Goal: Information Seeking & Learning: Learn about a topic

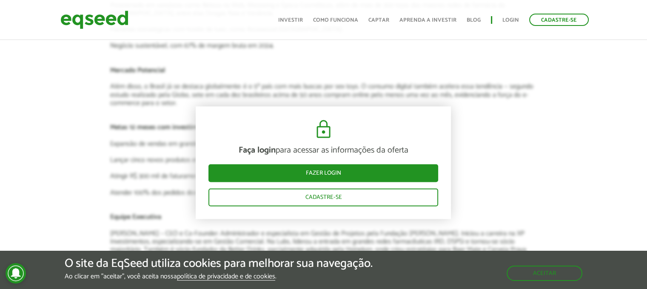
scroll to position [1361, 0]
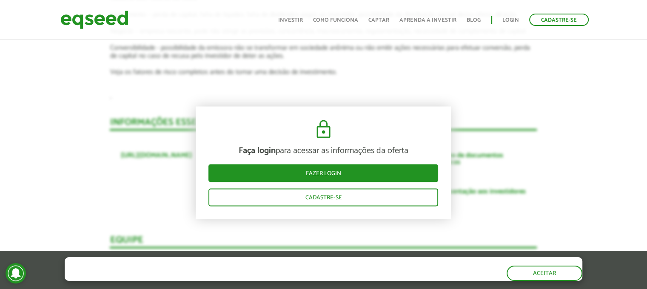
scroll to position [1659, 0]
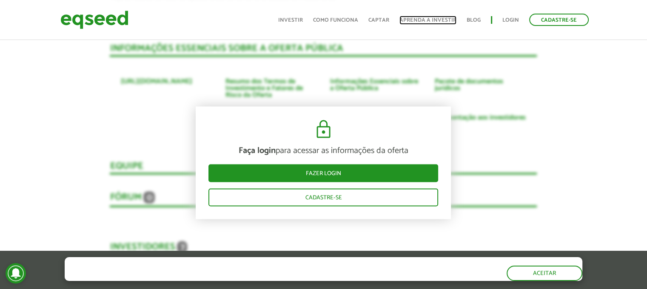
click at [420, 21] on link "Aprenda a investir" at bounding box center [427, 20] width 57 height 6
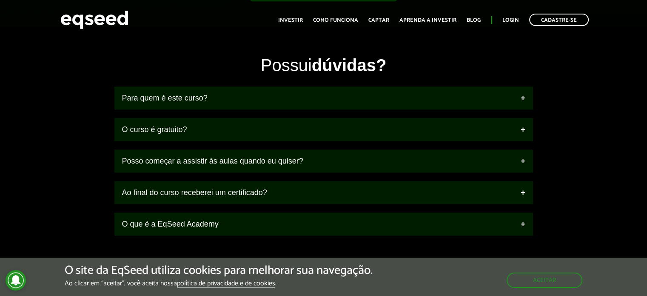
scroll to position [978, 0]
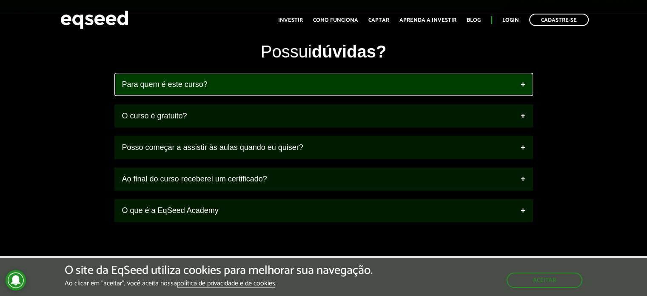
click at [245, 92] on link "Para quem é este curso?" at bounding box center [323, 84] width 418 height 23
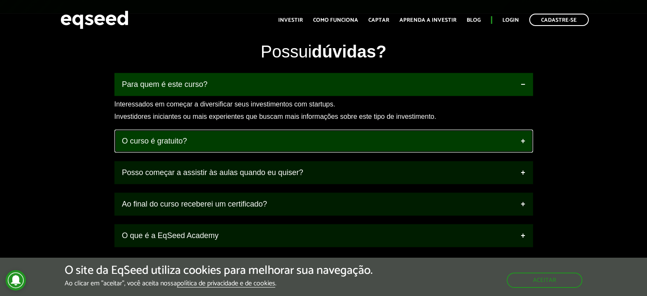
drag, startPoint x: 225, startPoint y: 148, endPoint x: 235, endPoint y: 147, distance: 10.2
click at [225, 148] on link "O curso é gratuito?" at bounding box center [323, 140] width 418 height 23
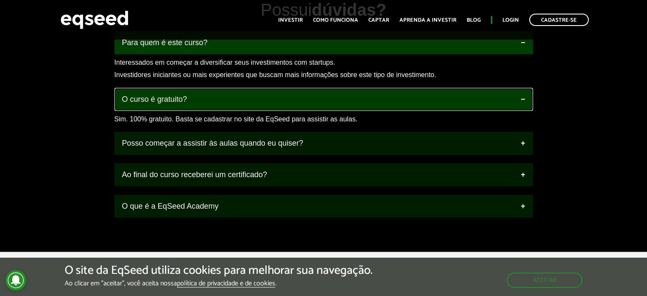
scroll to position [1021, 0]
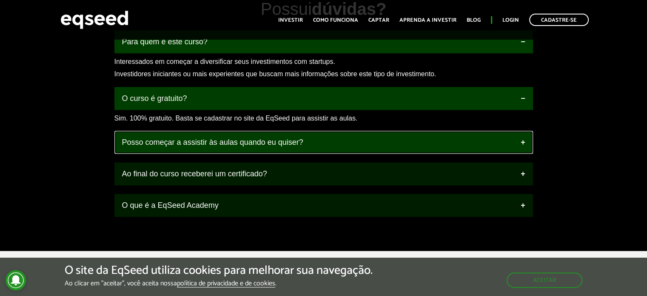
click at [224, 148] on link "Posso começar a assistir às aulas quando eu quiser?" at bounding box center [323, 142] width 418 height 23
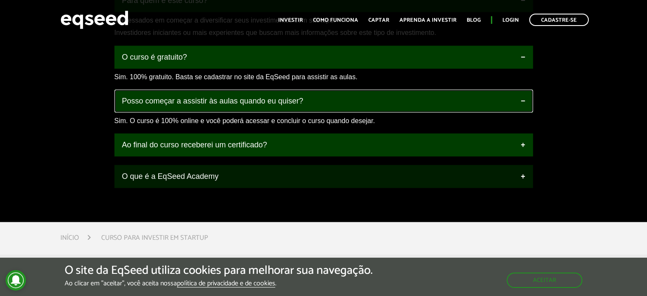
scroll to position [1063, 0]
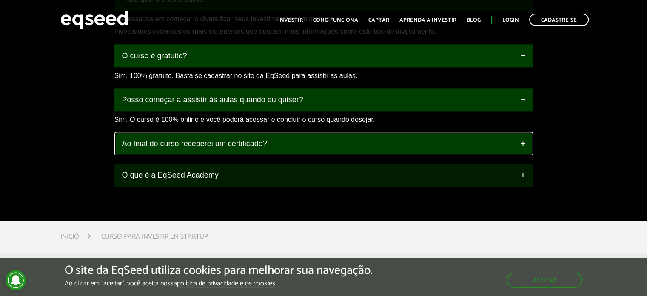
click at [218, 150] on link "Ao final do curso receberei um certificado?" at bounding box center [323, 143] width 418 height 23
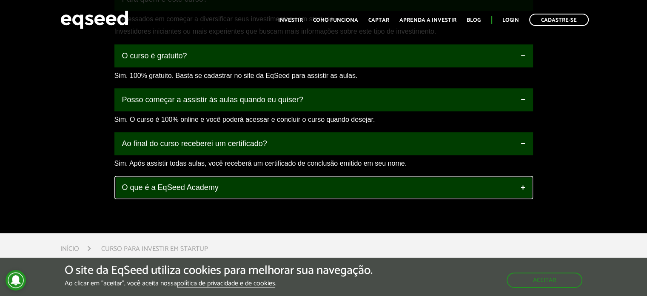
click at [199, 196] on link "O que é a EqSeed Academy" at bounding box center [323, 187] width 418 height 23
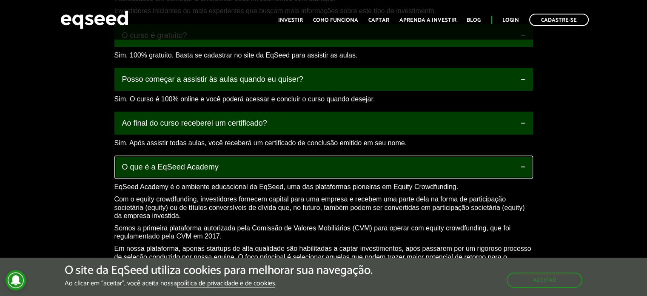
scroll to position [1148, 0]
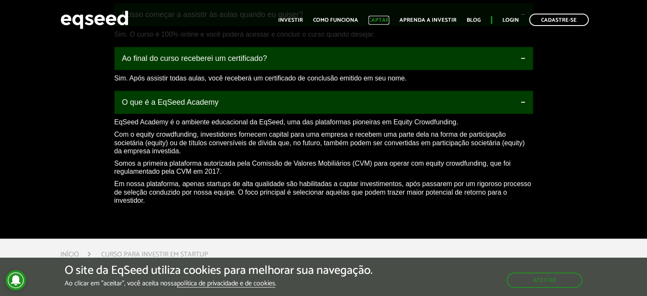
click at [376, 18] on link "Captar" at bounding box center [378, 20] width 21 height 6
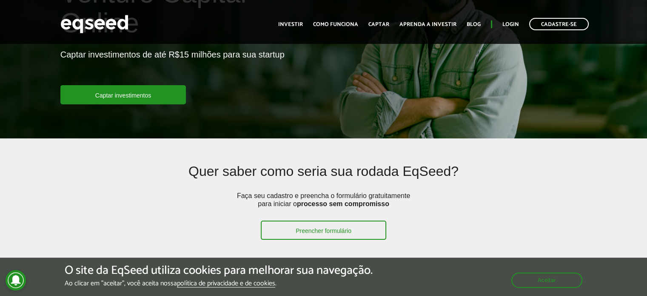
scroll to position [128, 0]
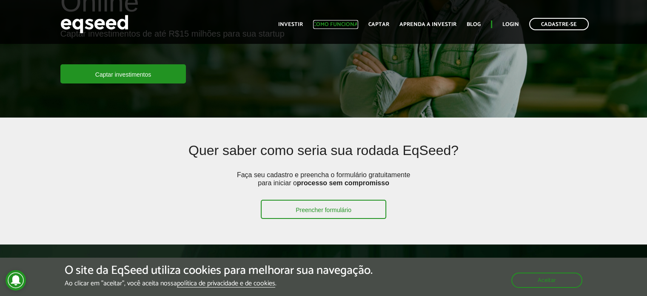
click at [336, 25] on link "Como funciona" at bounding box center [335, 25] width 45 height 6
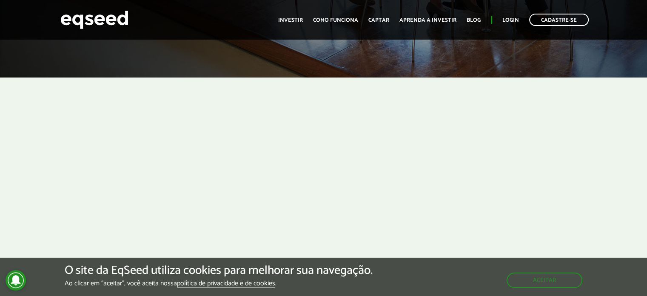
scroll to position [213, 0]
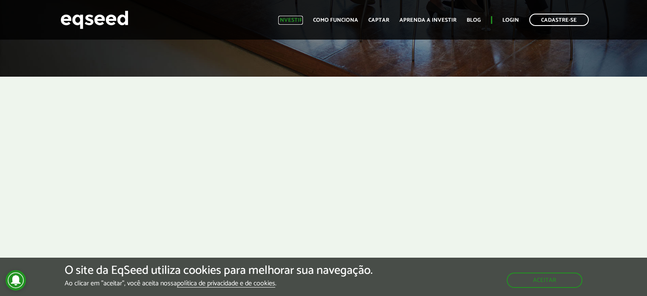
click at [299, 18] on link "Investir" at bounding box center [290, 20] width 25 height 6
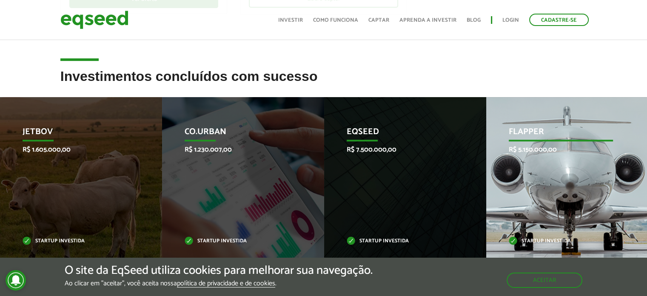
scroll to position [298, 0]
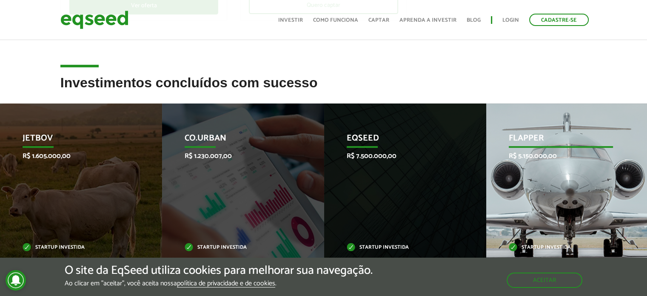
click at [536, 139] on p "Flapper" at bounding box center [561, 140] width 105 height 14
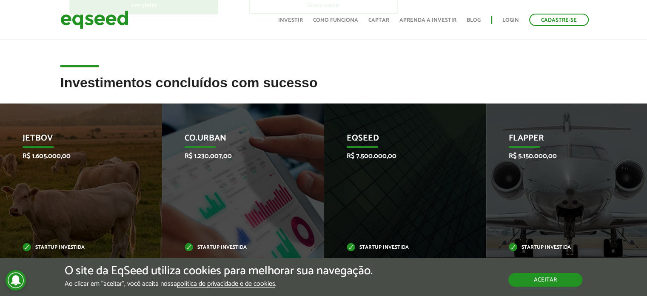
click at [545, 279] on button "Aceitar" at bounding box center [545, 280] width 74 height 14
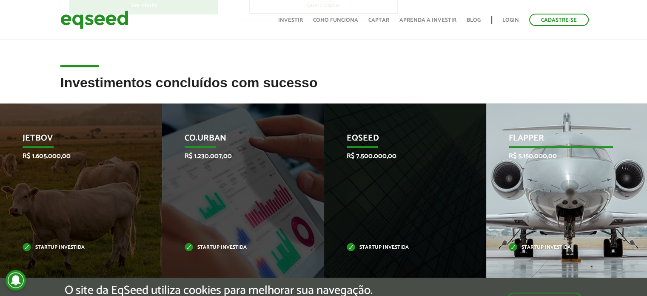
click at [529, 198] on div "Flapper R$ 5.150.000,00 Startup investida" at bounding box center [560, 191] width 149 height 176
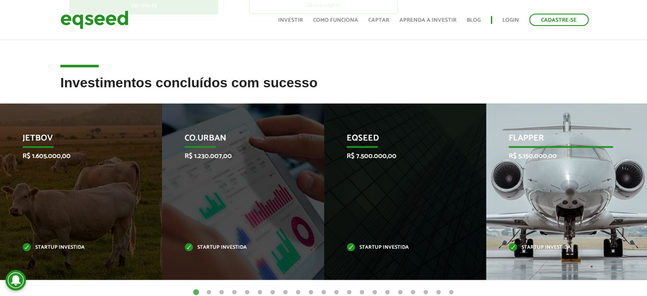
click at [550, 246] on p "Startup investida" at bounding box center [561, 247] width 105 height 5
click at [530, 196] on div "Flapper R$ 5.150.000,00 Startup investida" at bounding box center [560, 191] width 149 height 176
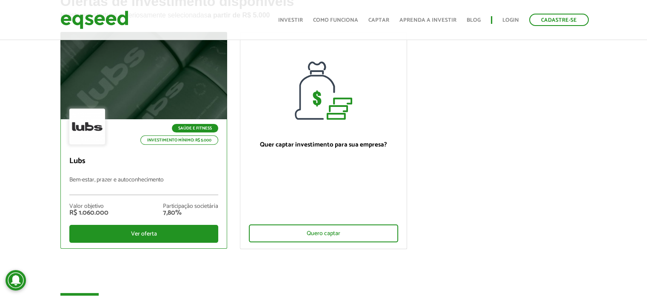
scroll to position [43, 0]
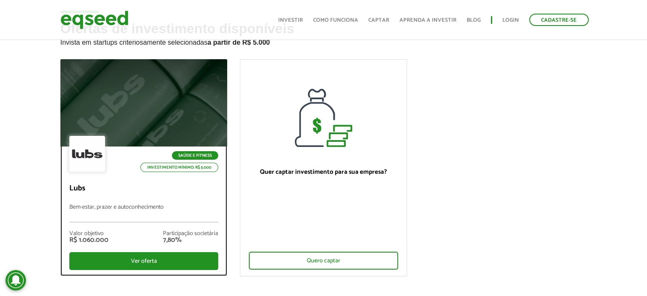
click at [142, 163] on p "Investimento mínimo: R$ 5.000" at bounding box center [179, 166] width 78 height 9
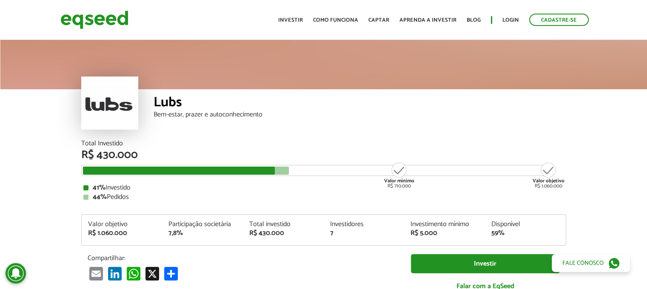
scroll to position [43, 0]
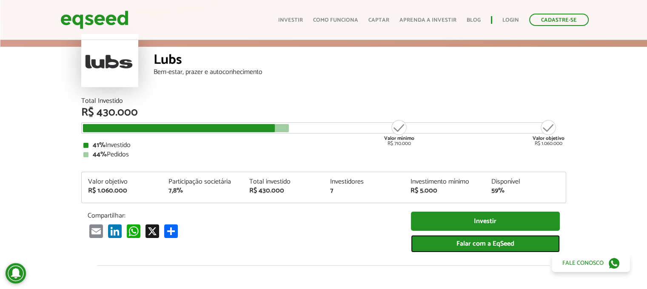
click at [485, 247] on link "Falar com a EqSeed" at bounding box center [485, 243] width 149 height 17
